Goal: Information Seeking & Learning: Find specific fact

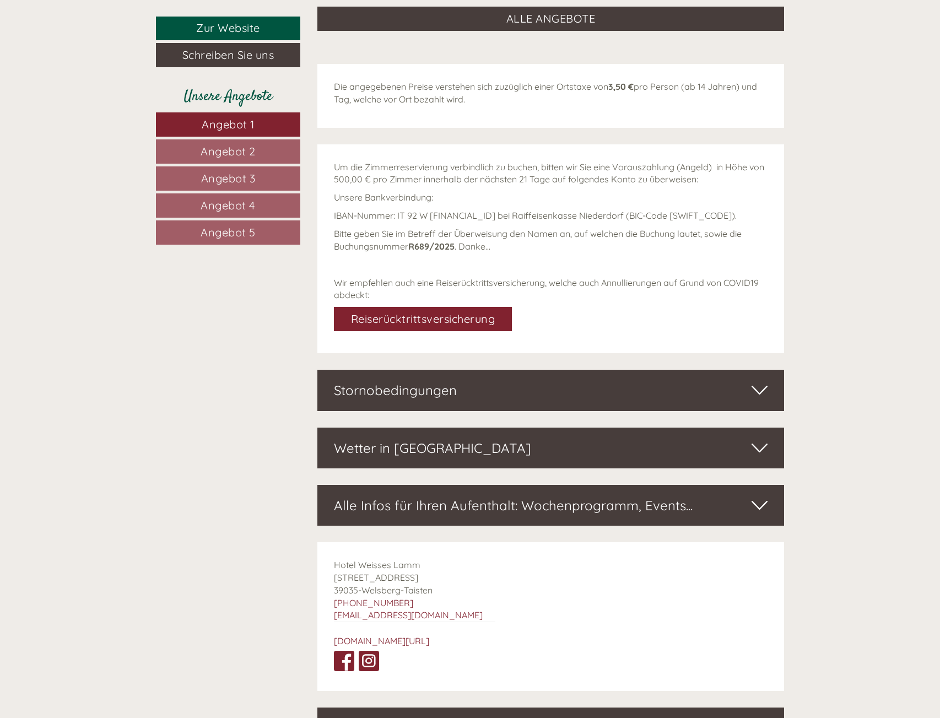
scroll to position [2590, 0]
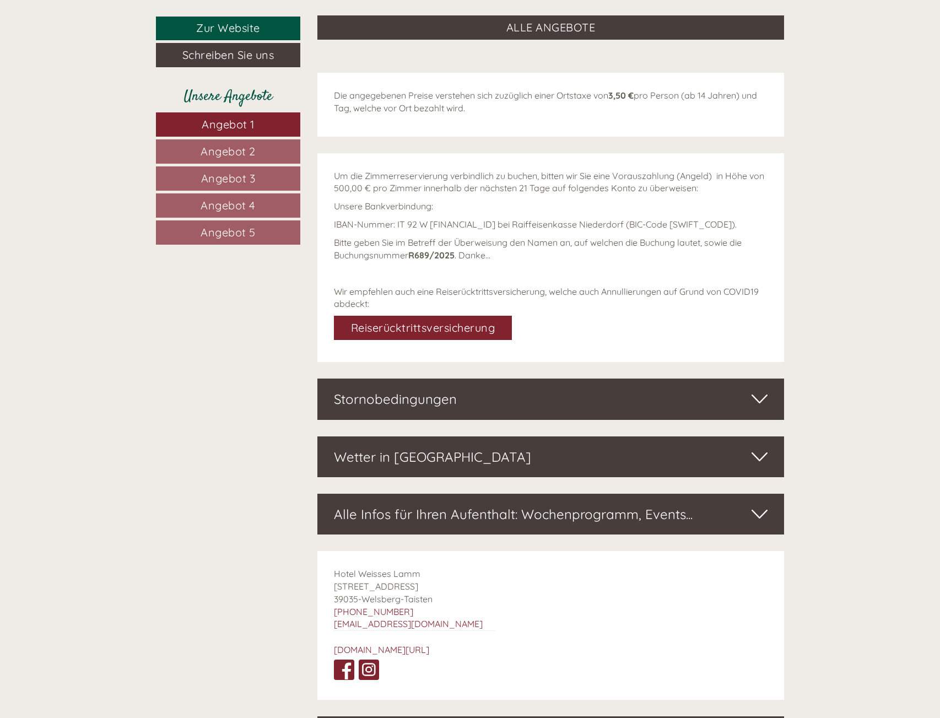
drag, startPoint x: 330, startPoint y: 224, endPoint x: 513, endPoint y: 270, distance: 188.7
click at [513, 270] on div "Um die Zimmerreservierung verbindlich zu buchen, bitten wir Sie eine Vorauszahl…" at bounding box center [550, 257] width 467 height 209
copy div "IBAN-Nummer: IT 92 W [FINANCIAL_ID] bei Raiffeisenkasse Niederdorf (BIC-Code [S…"
click at [486, 208] on p "Unsere Bankverbindung:" at bounding box center [551, 206] width 434 height 13
drag, startPoint x: 336, startPoint y: 224, endPoint x: 515, endPoint y: 268, distance: 183.9
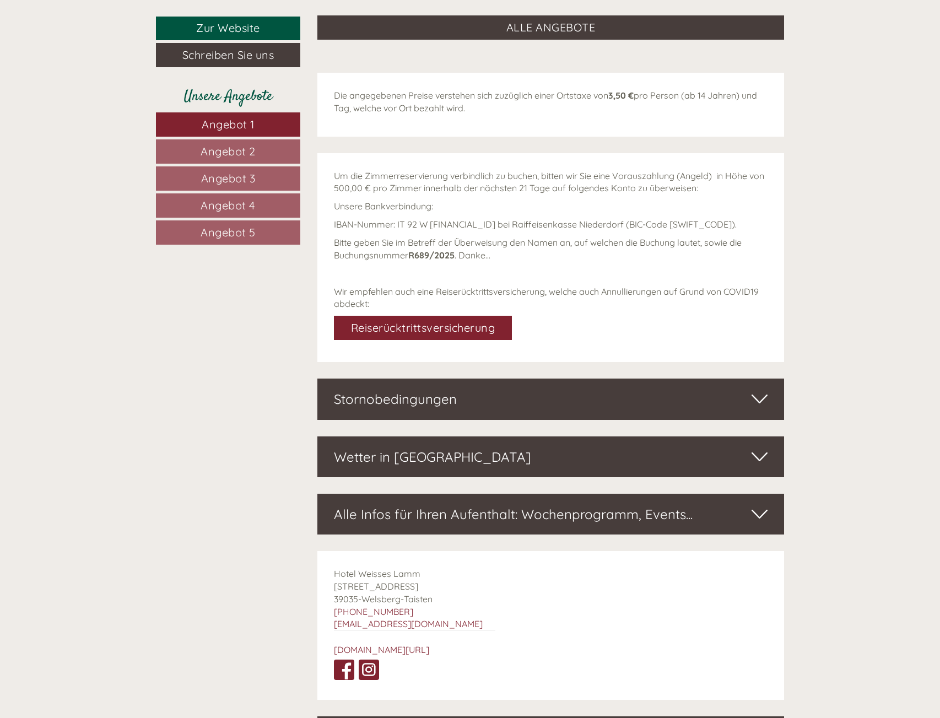
click at [515, 268] on div "Um die Zimmerreservierung verbindlich zu buchen, bitten wir Sie eine Vorauszahl…" at bounding box center [550, 257] width 467 height 209
click at [382, 222] on p "IBAN-Nummer: IT 92 W [FINANCIAL_ID] bei Raiffeisenkasse Niederdorf (BIC-Code [S…" at bounding box center [551, 224] width 434 height 13
drag, startPoint x: 330, startPoint y: 223, endPoint x: 513, endPoint y: 271, distance: 188.5
click at [512, 271] on div "Um die Zimmerreservierung verbindlich zu buchen, bitten wir Sie eine Vorauszahl…" at bounding box center [550, 257] width 467 height 209
copy div "IBAN-Nummer: IT 92 W [FINANCIAL_ID] bei Raiffeisenkasse Niederdorf (BIC-Code [S…"
